Goal: Ask a question

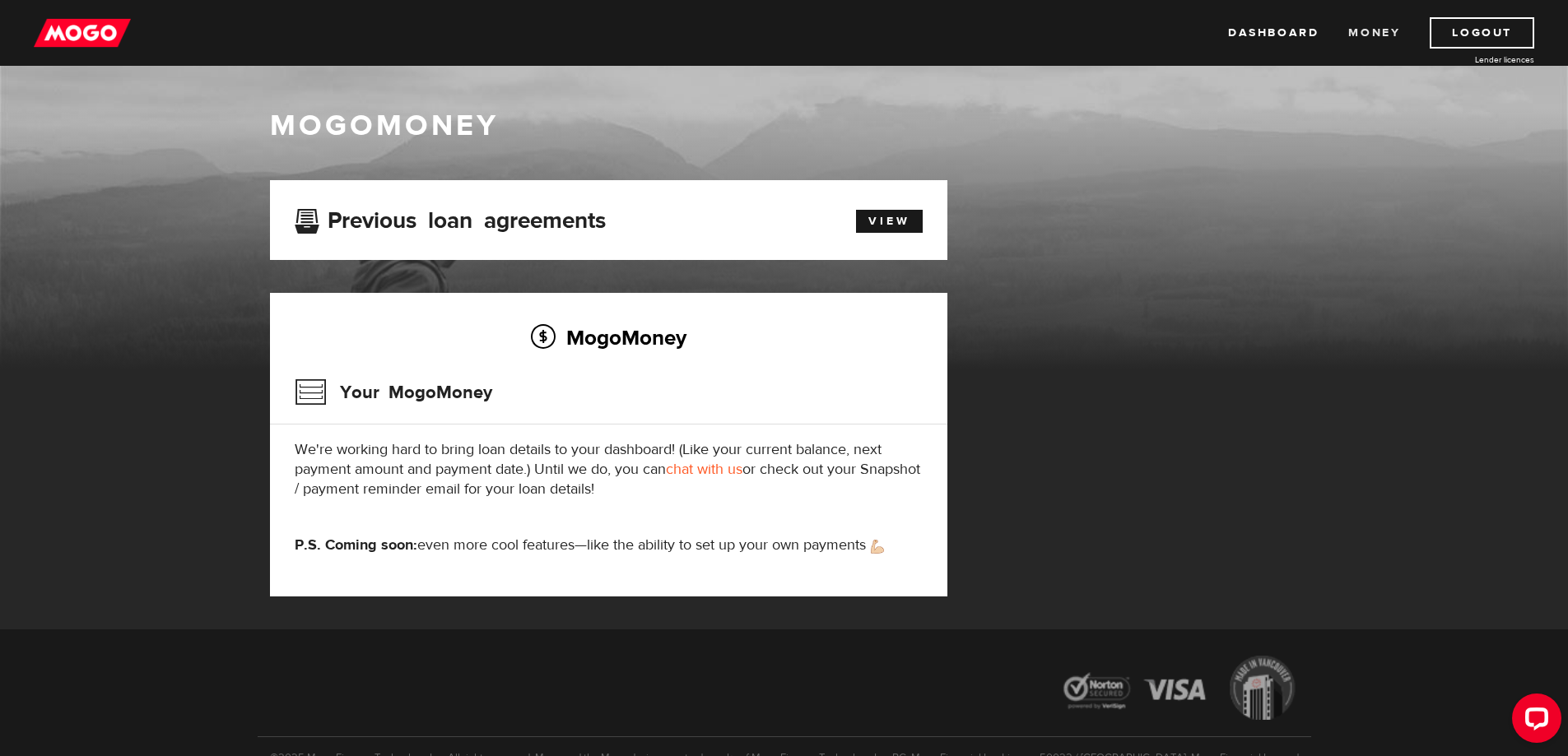
click at [1381, 30] on link "Money" at bounding box center [1374, 33] width 52 height 31
click at [96, 46] on img at bounding box center [82, 33] width 97 height 31
click at [711, 467] on link "chat with us" at bounding box center [704, 469] width 76 height 19
